Goal: Information Seeking & Learning: Learn about a topic

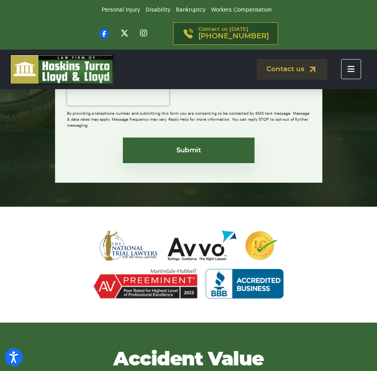
scroll to position [732, 0]
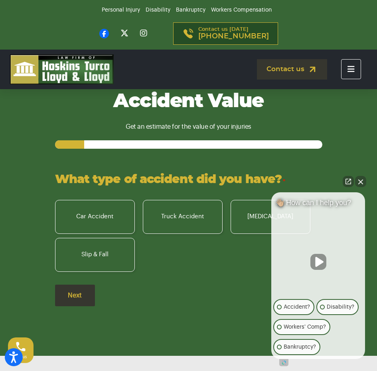
click at [349, 70] on icon "Toggle navigation" at bounding box center [351, 69] width 7 height 8
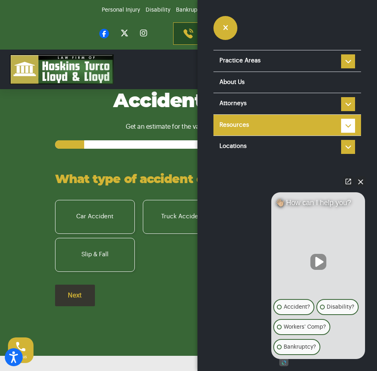
click at [252, 125] on link "Resources" at bounding box center [288, 125] width 148 height 21
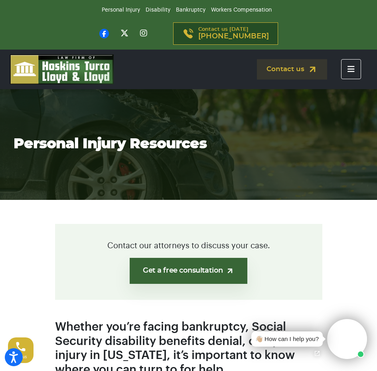
click at [353, 72] on icon "Toggle navigation" at bounding box center [351, 69] width 7 height 8
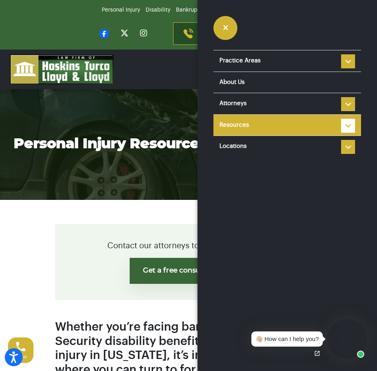
click at [349, 121] on li "Resources Reviews Police Accident Reports Personal injury FAQ Types of Car Acci…" at bounding box center [288, 125] width 148 height 22
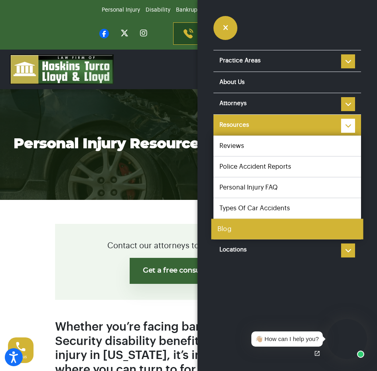
click at [229, 229] on link "Blog" at bounding box center [287, 228] width 152 height 21
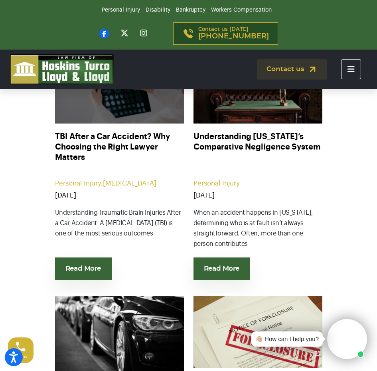
scroll to position [200, 0]
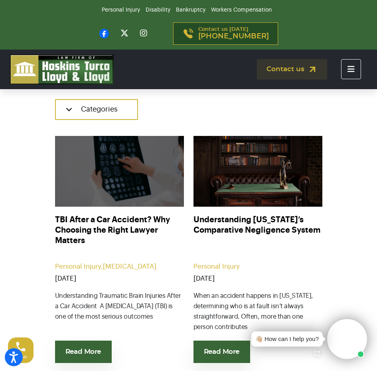
click at [142, 191] on img at bounding box center [119, 170] width 142 height 77
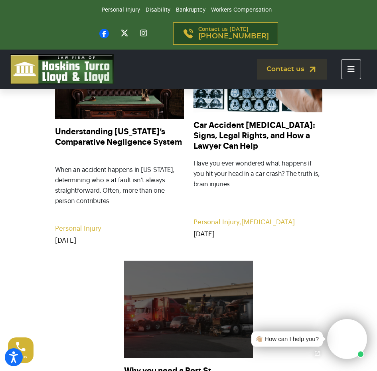
scroll to position [1398, 0]
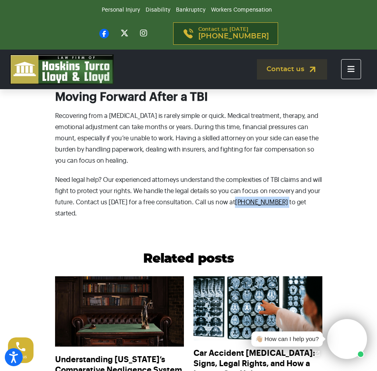
drag, startPoint x: 271, startPoint y: 202, endPoint x: 230, endPoint y: 207, distance: 41.1
click at [230, 207] on p "Need legal help? Our experienced attorneys understand the complexities of TBI c…" at bounding box center [189, 196] width 268 height 45
copy p "866-930-6435"
